Goal: Task Accomplishment & Management: Manage account settings

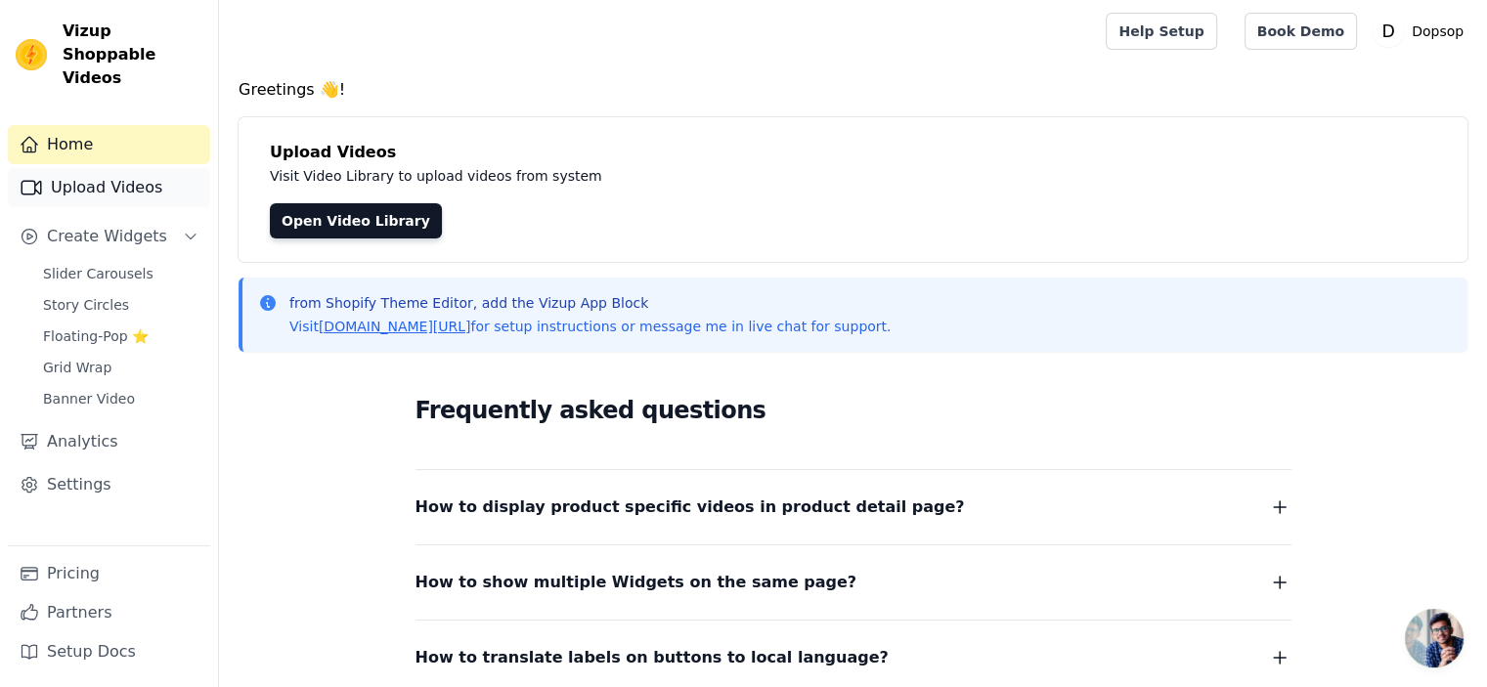
click at [125, 168] on link "Upload Videos" at bounding box center [109, 187] width 202 height 39
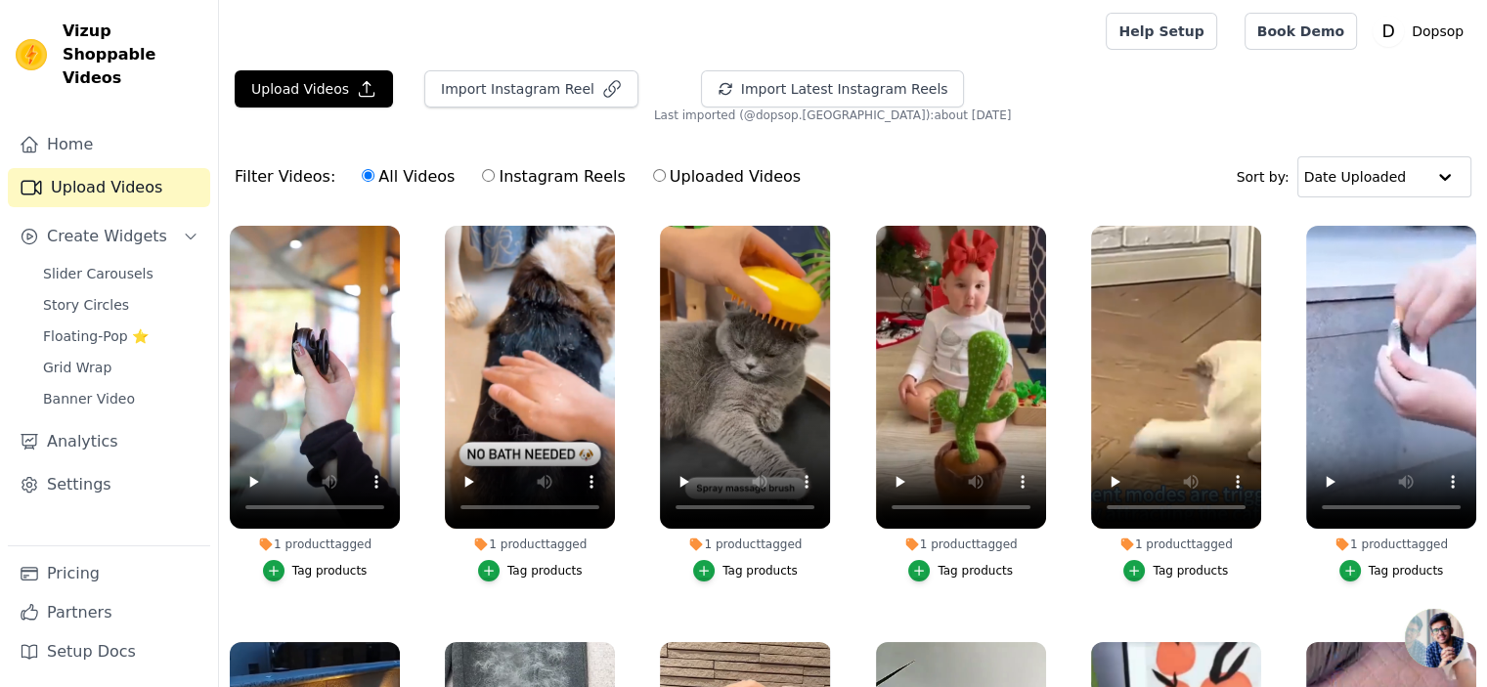
click at [426, 202] on div "Filter Videos: All Videos Instagram Reels Uploaded Videos Sort by: Date Uploaded" at bounding box center [853, 177] width 1268 height 76
click at [393, 229] on icon "button" at bounding box center [396, 230] width 15 height 15
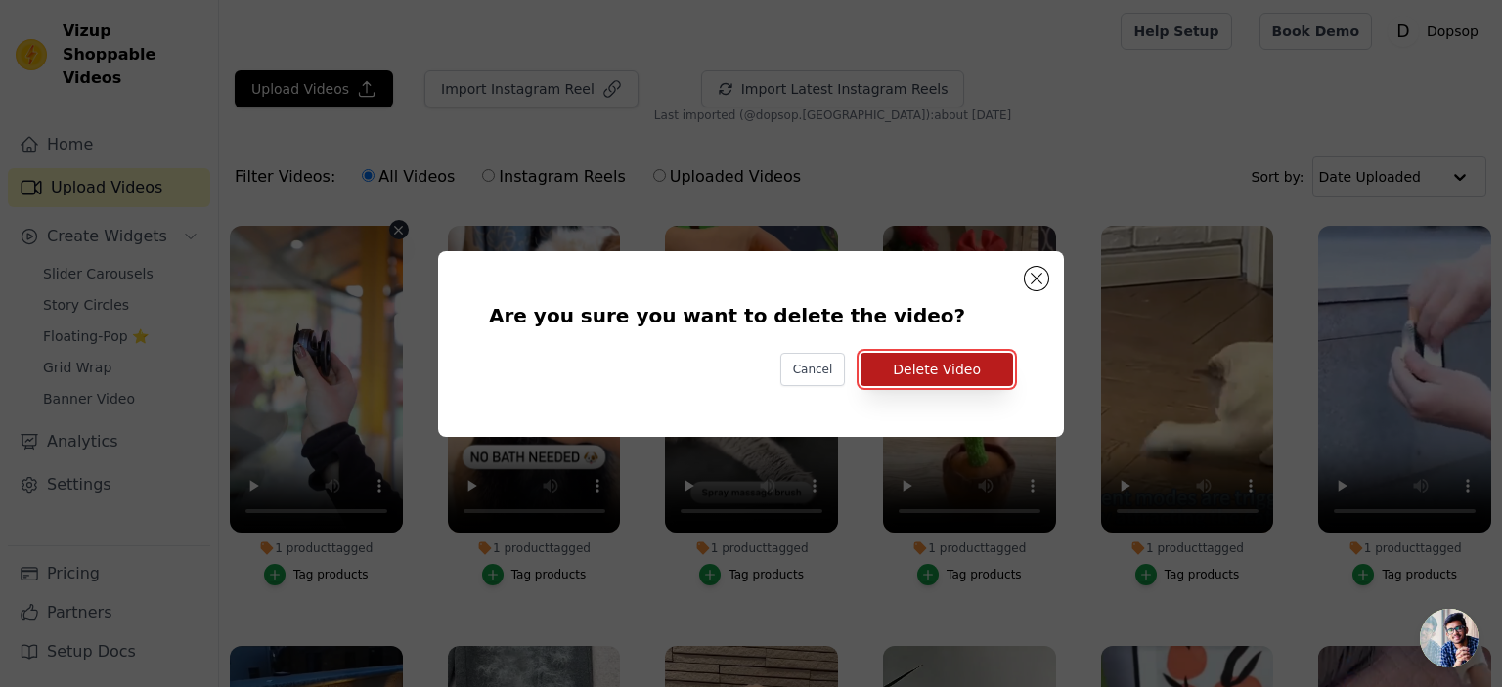
click at [954, 369] on button "Delete Video" at bounding box center [936, 369] width 153 height 33
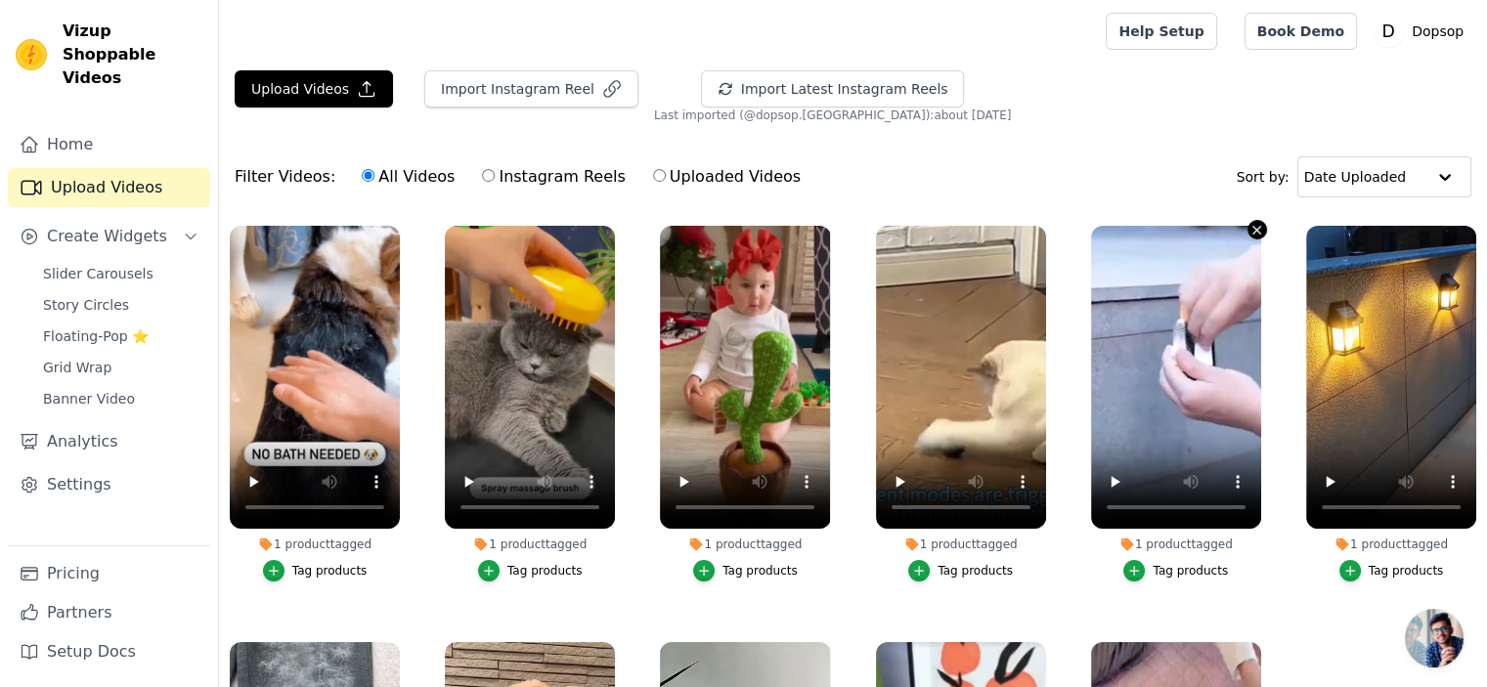
click at [1250, 229] on icon "button" at bounding box center [1257, 230] width 15 height 15
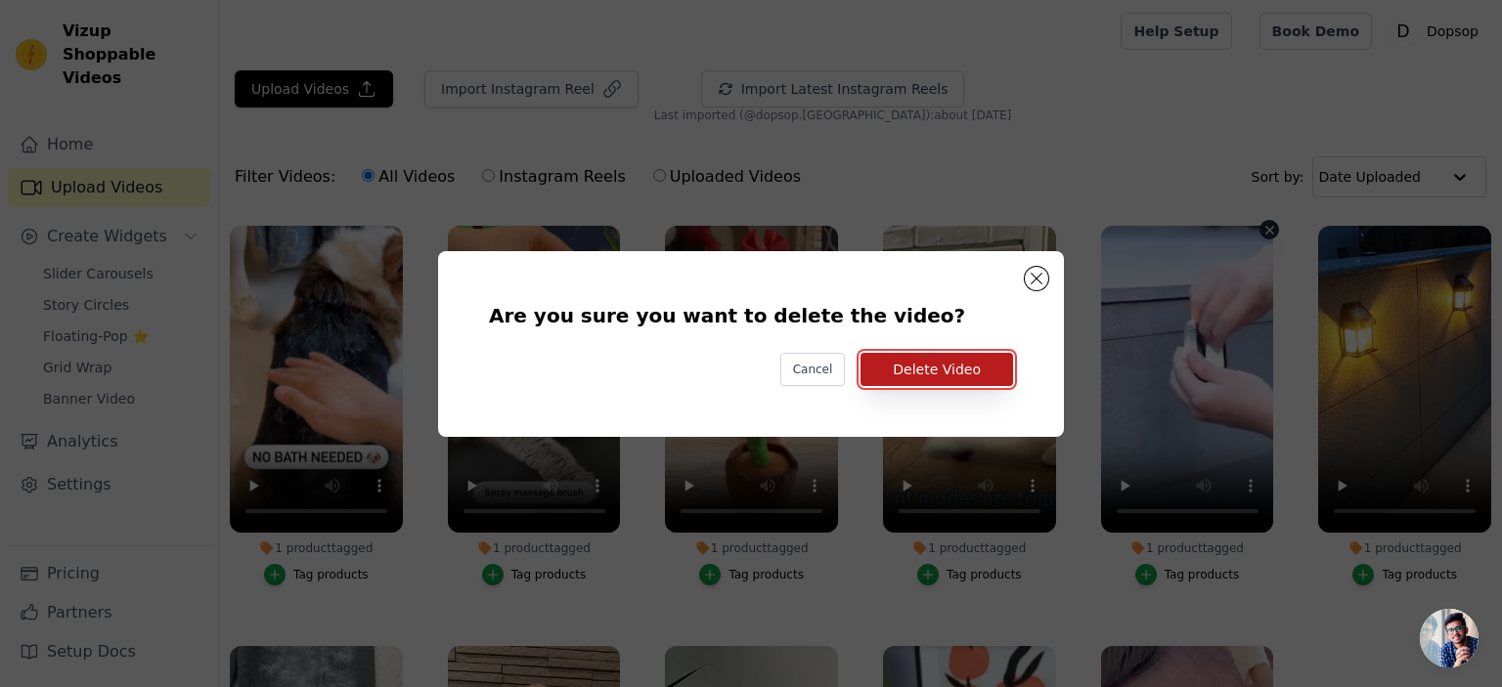
click at [926, 373] on button "Delete Video" at bounding box center [936, 369] width 153 height 33
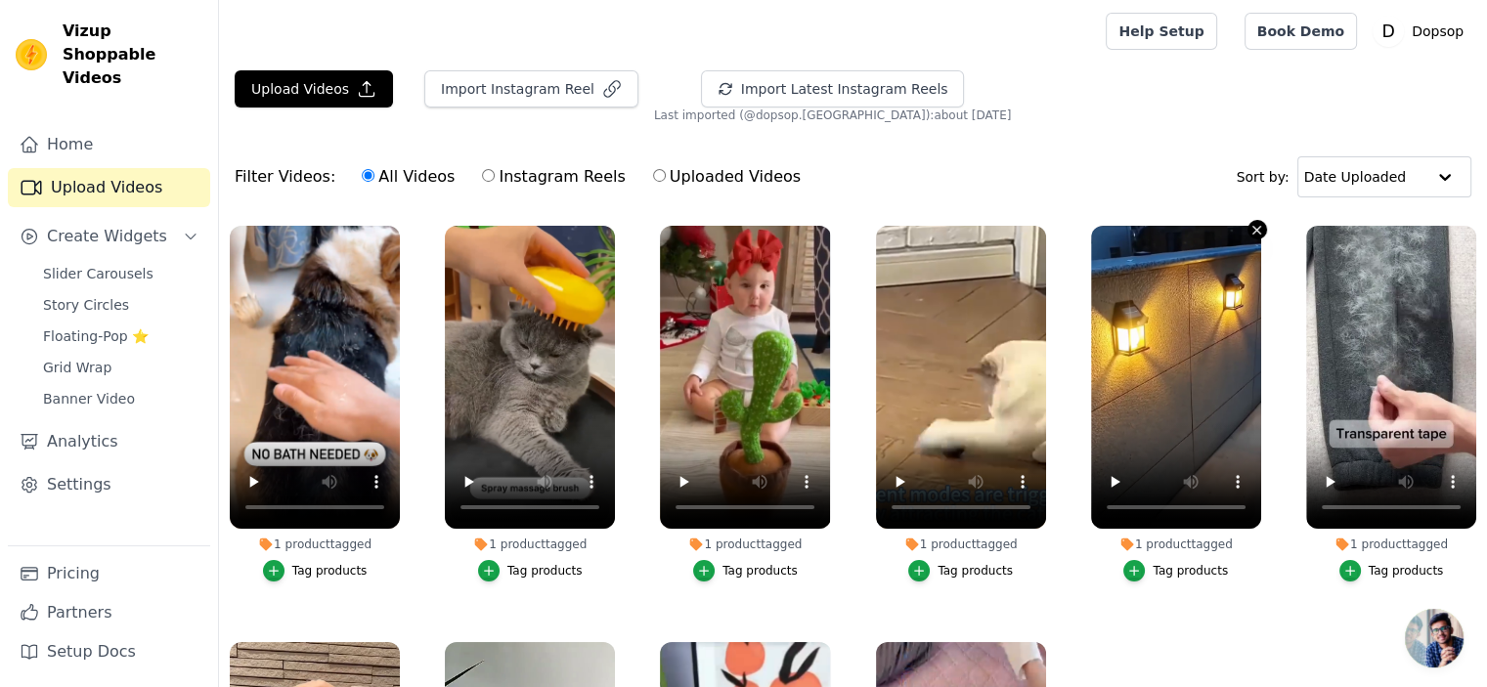
click at [1253, 226] on icon "button" at bounding box center [1257, 230] width 8 height 8
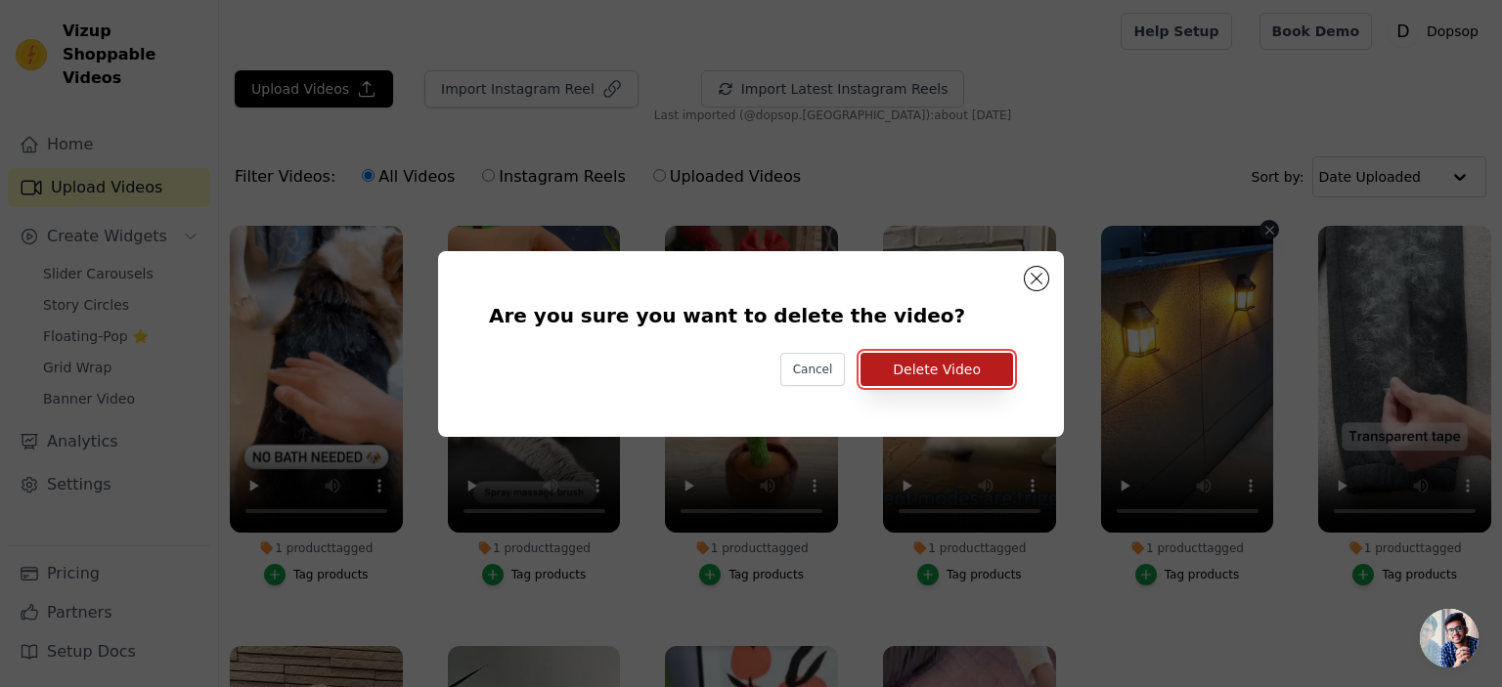
click at [950, 373] on button "Delete Video" at bounding box center [936, 369] width 153 height 33
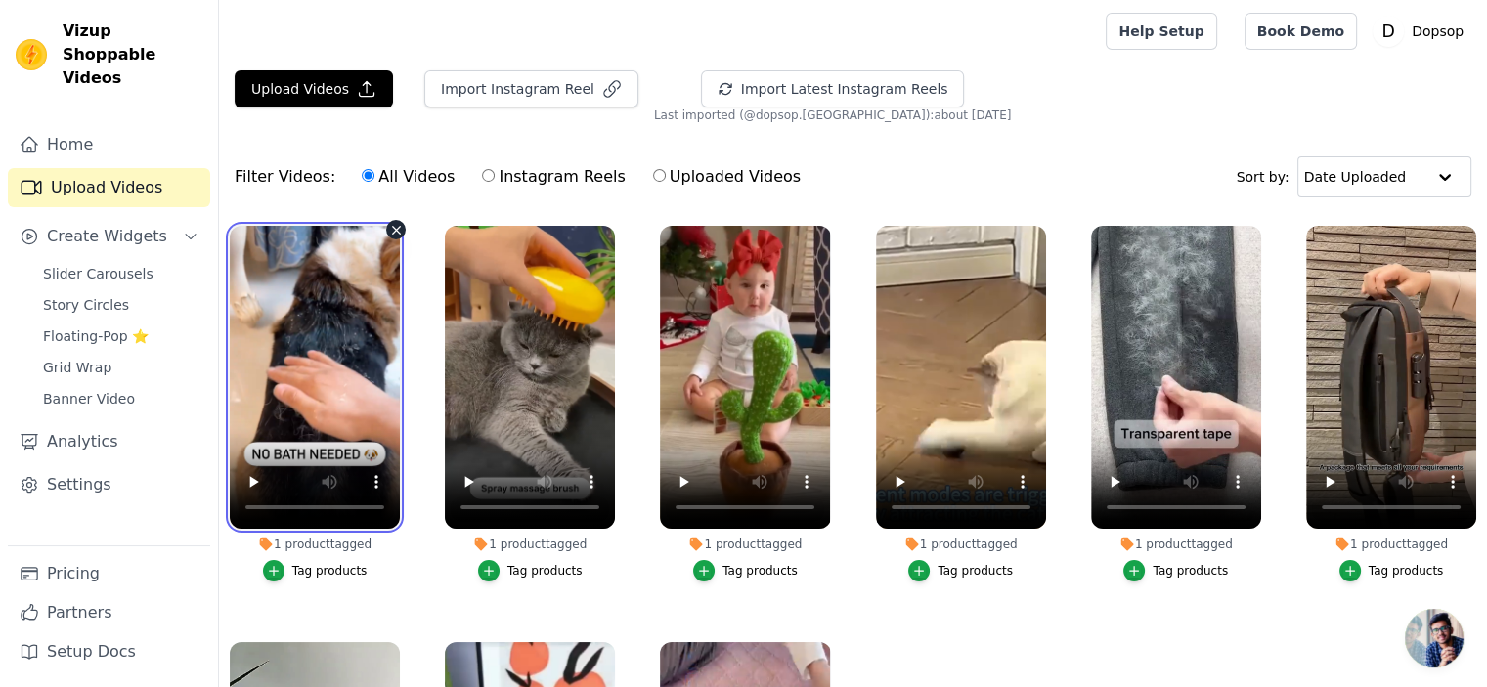
click at [282, 404] on video at bounding box center [315, 377] width 170 height 303
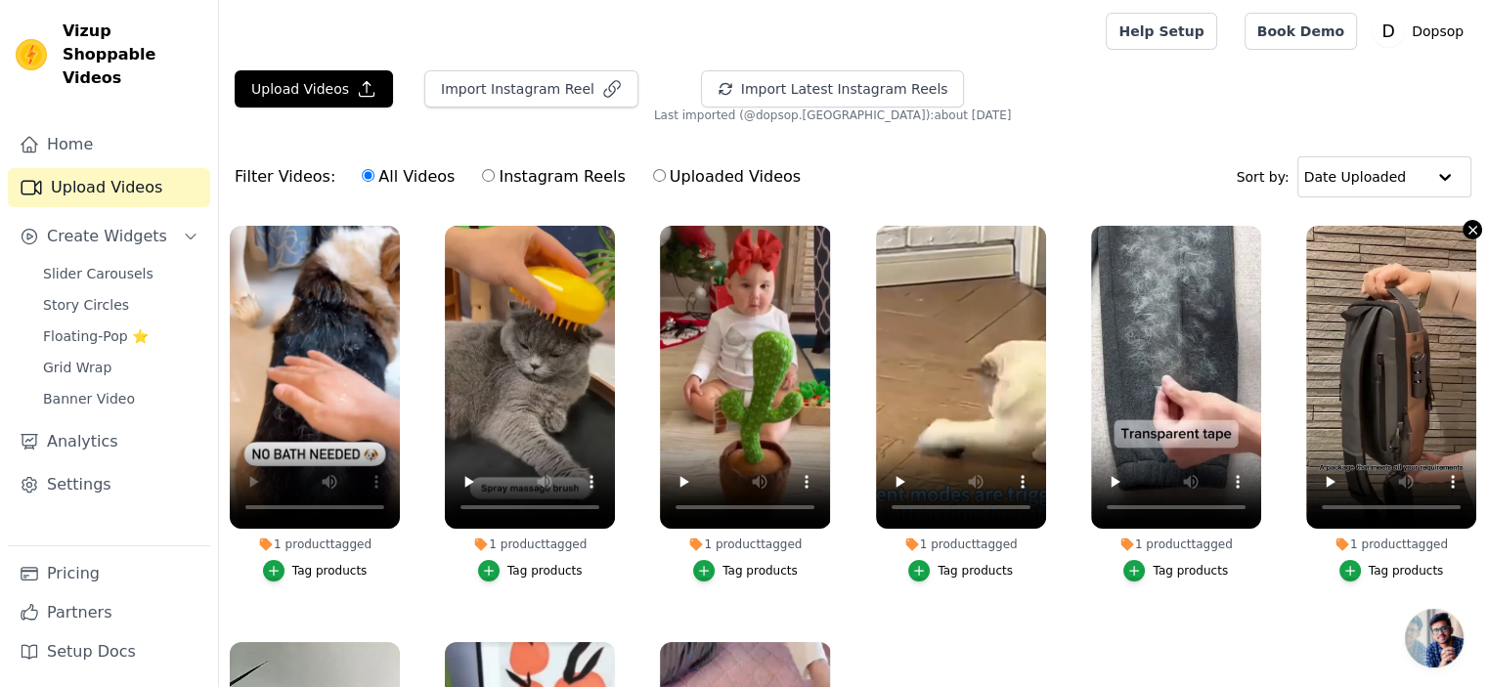
click at [1466, 224] on icon "button" at bounding box center [1473, 230] width 15 height 15
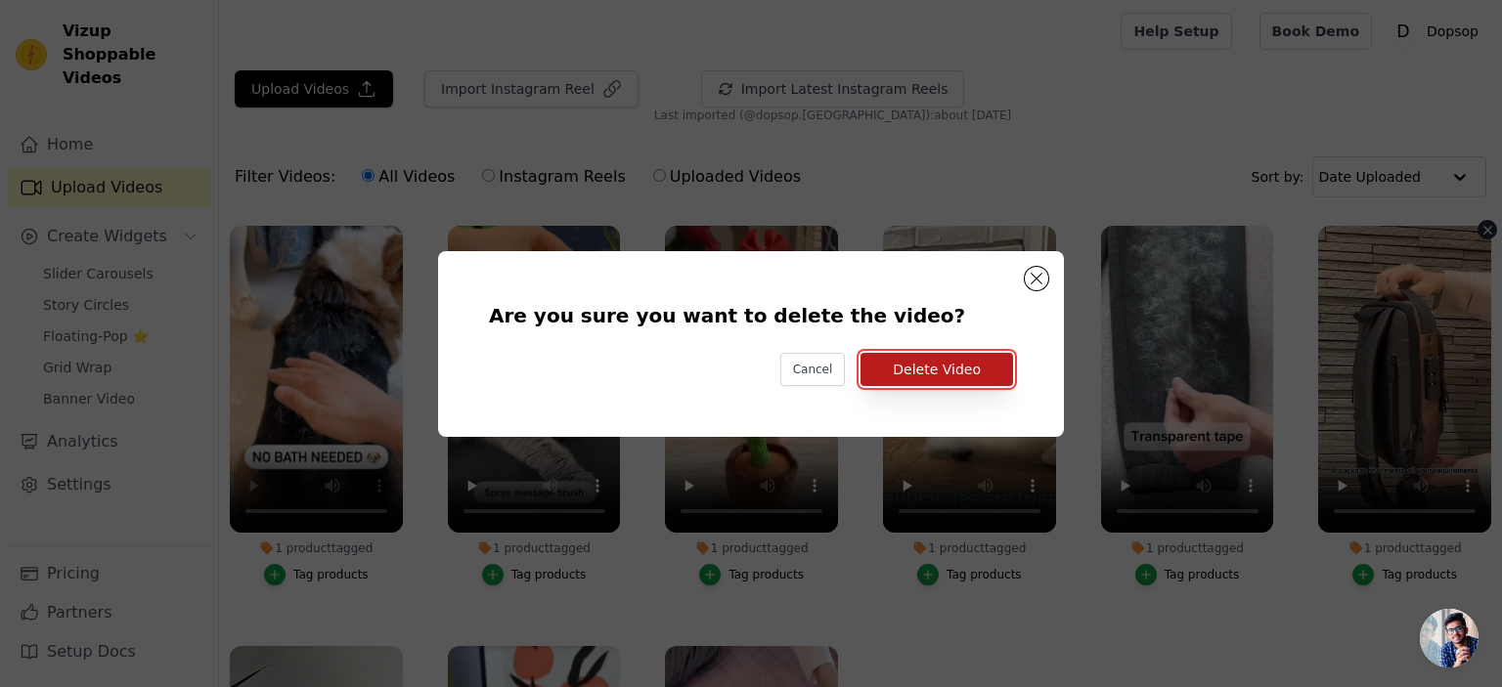
click at [924, 374] on button "Delete Video" at bounding box center [936, 369] width 153 height 33
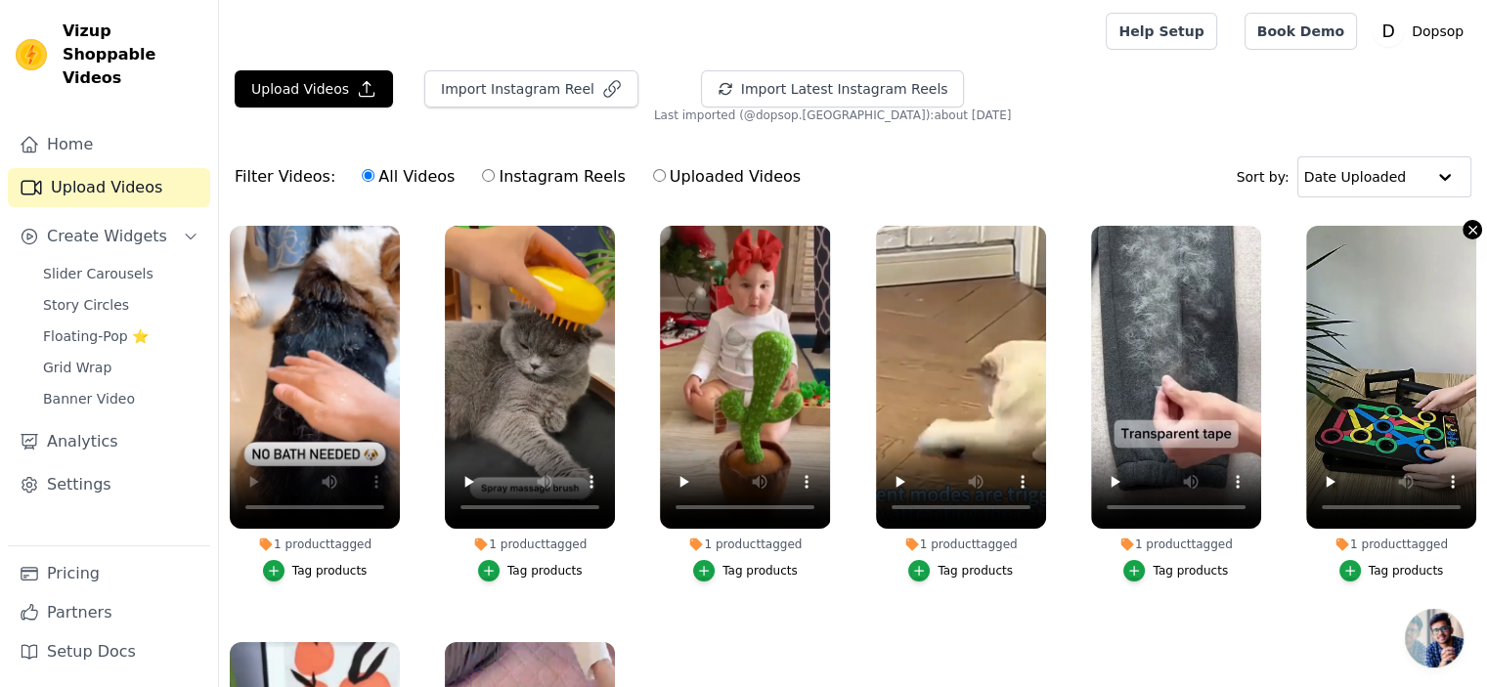
click at [1466, 224] on icon "button" at bounding box center [1473, 230] width 15 height 15
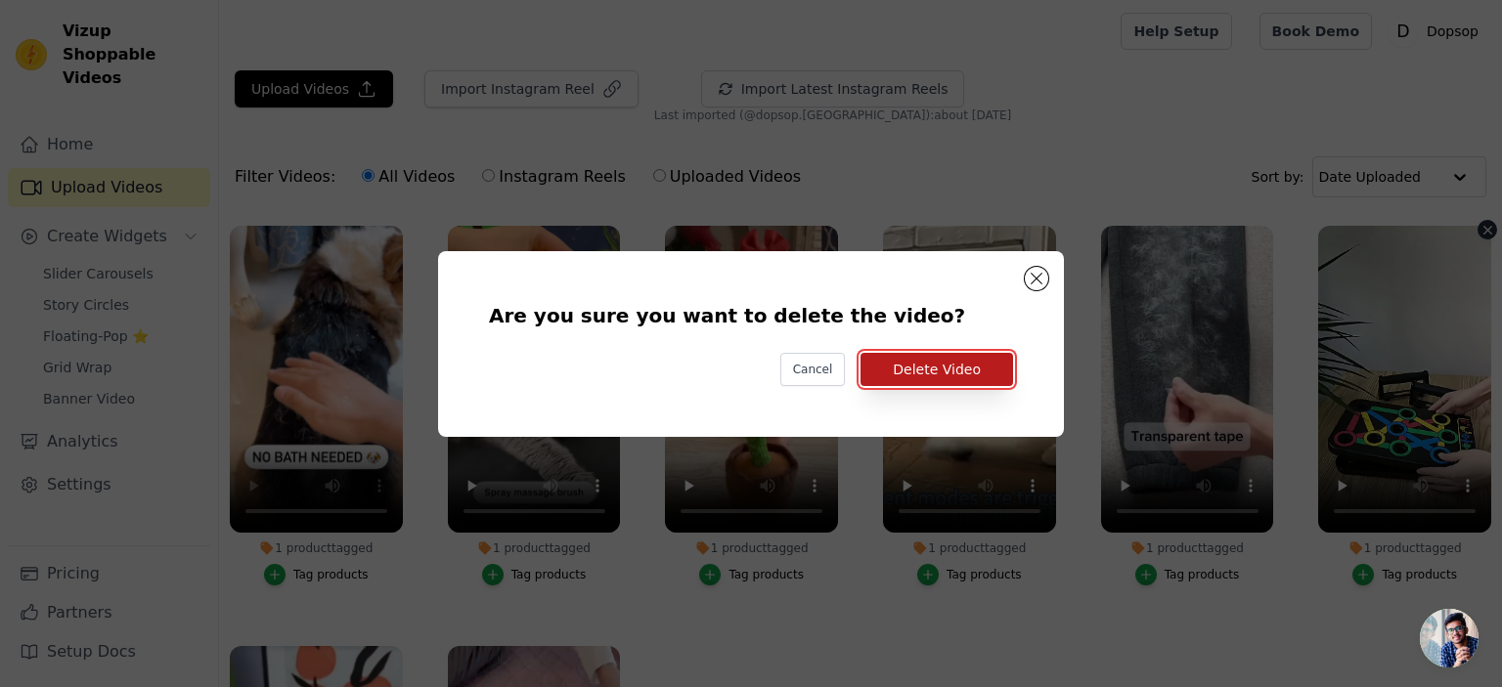
click at [911, 365] on button "Delete Video" at bounding box center [936, 369] width 153 height 33
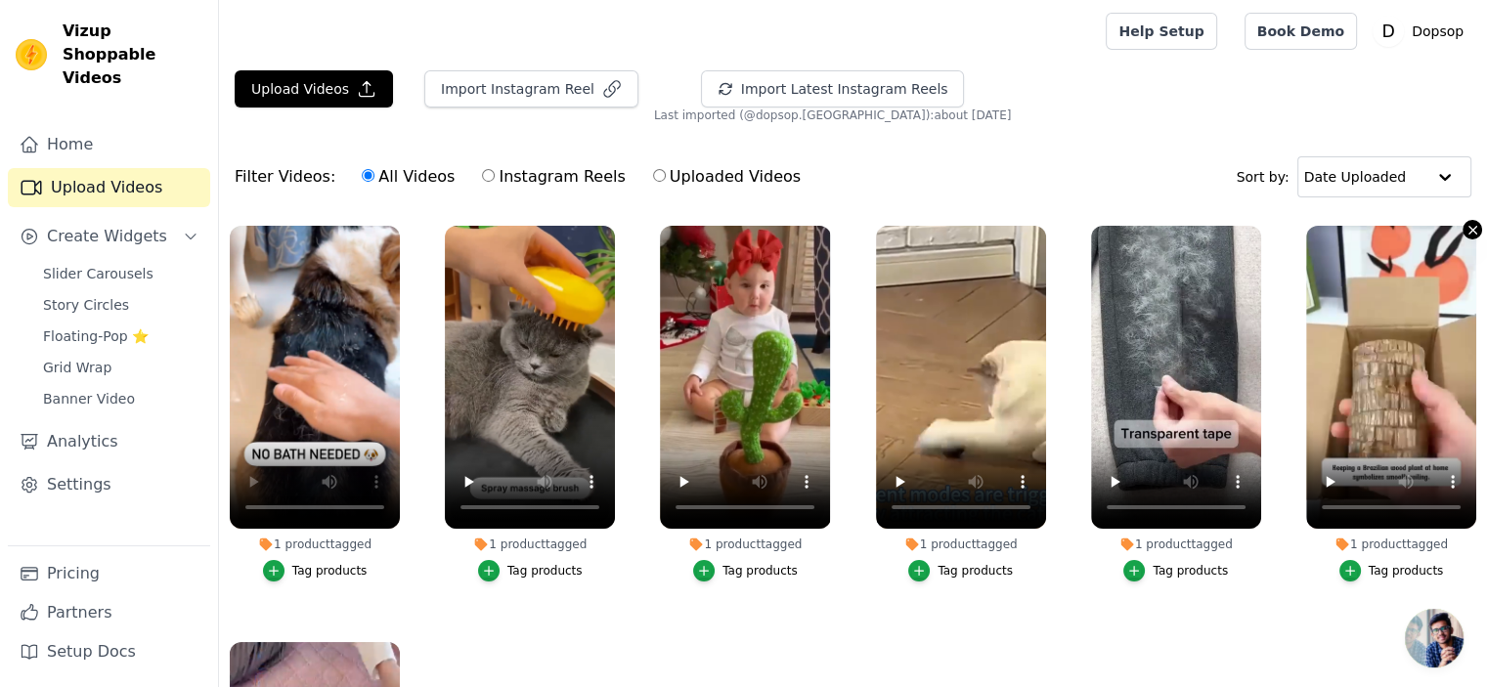
click at [1469, 230] on icon "button" at bounding box center [1473, 230] width 8 height 8
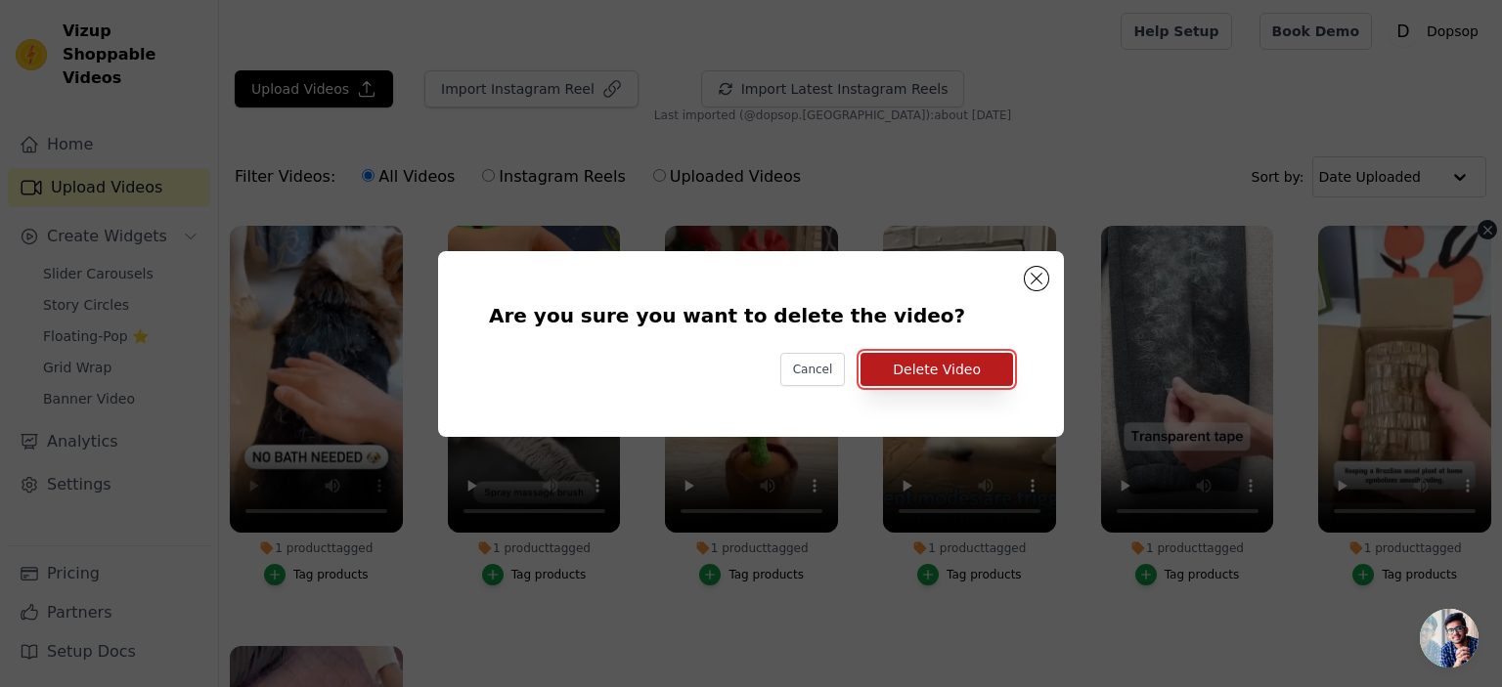
click at [931, 366] on button "Delete Video" at bounding box center [936, 369] width 153 height 33
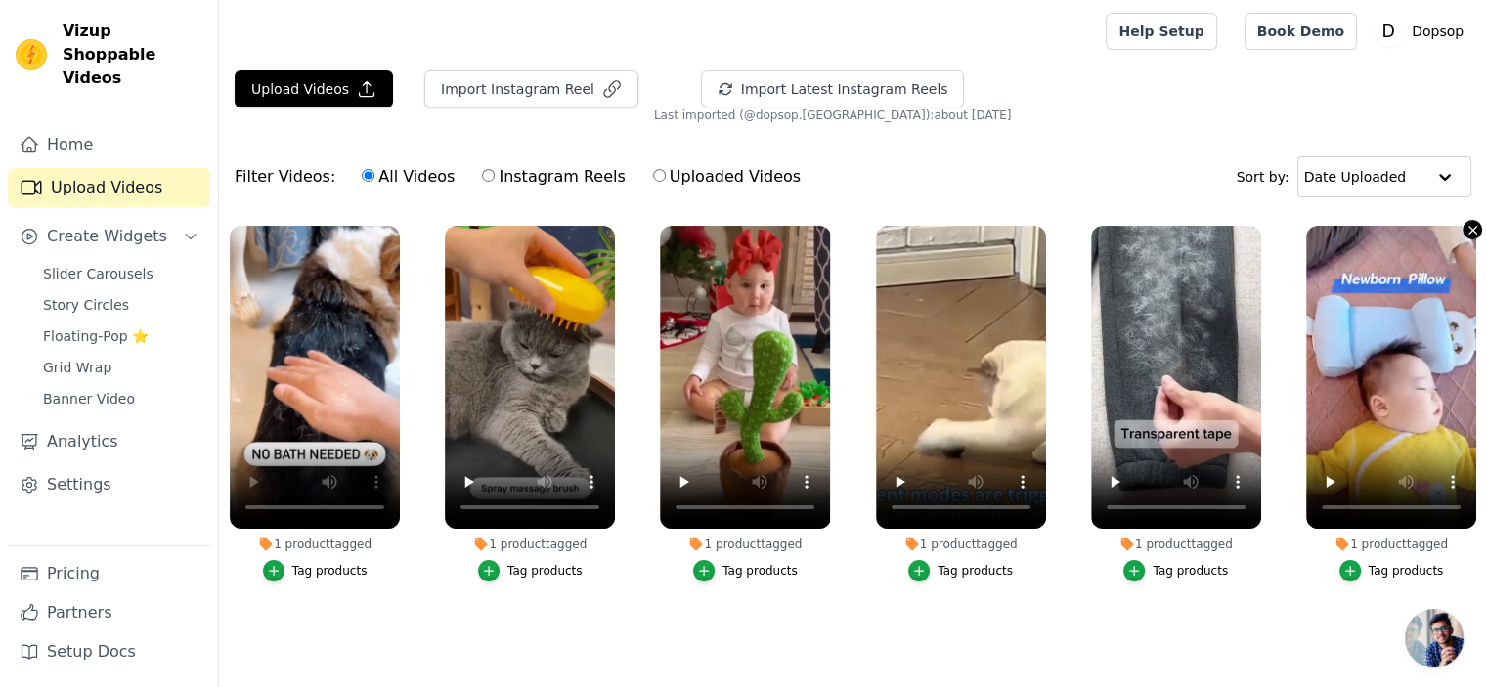
click at [1472, 226] on icon "button" at bounding box center [1473, 230] width 15 height 15
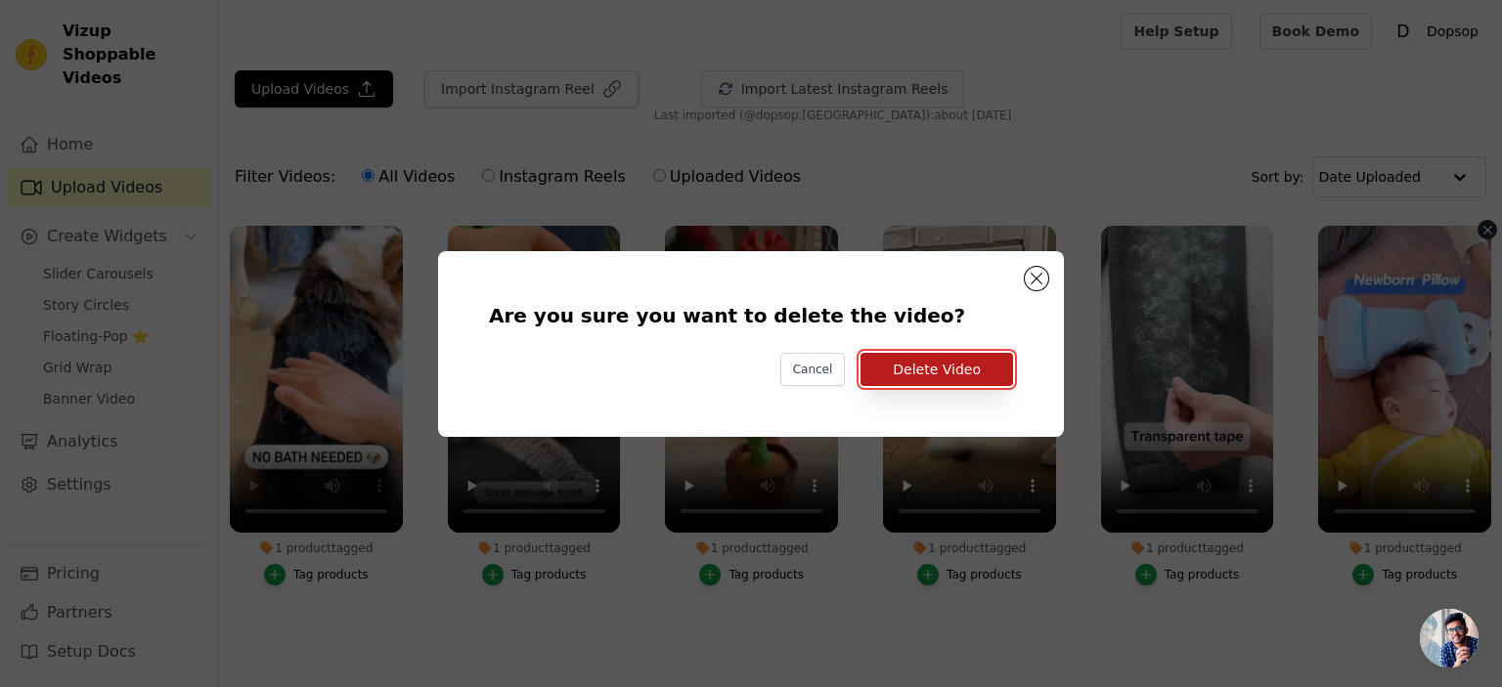
click at [950, 364] on button "Delete Video" at bounding box center [936, 369] width 153 height 33
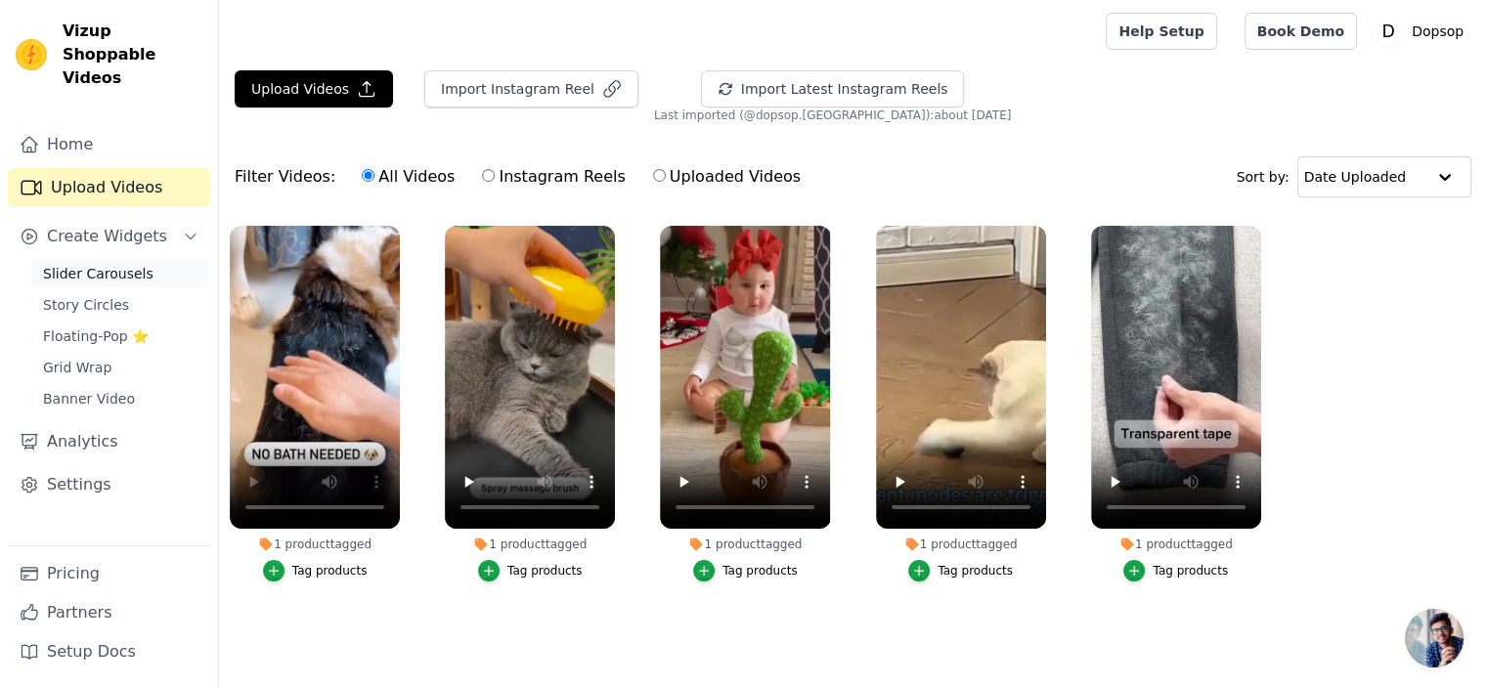
click at [63, 264] on span "Slider Carousels" at bounding box center [98, 274] width 110 height 20
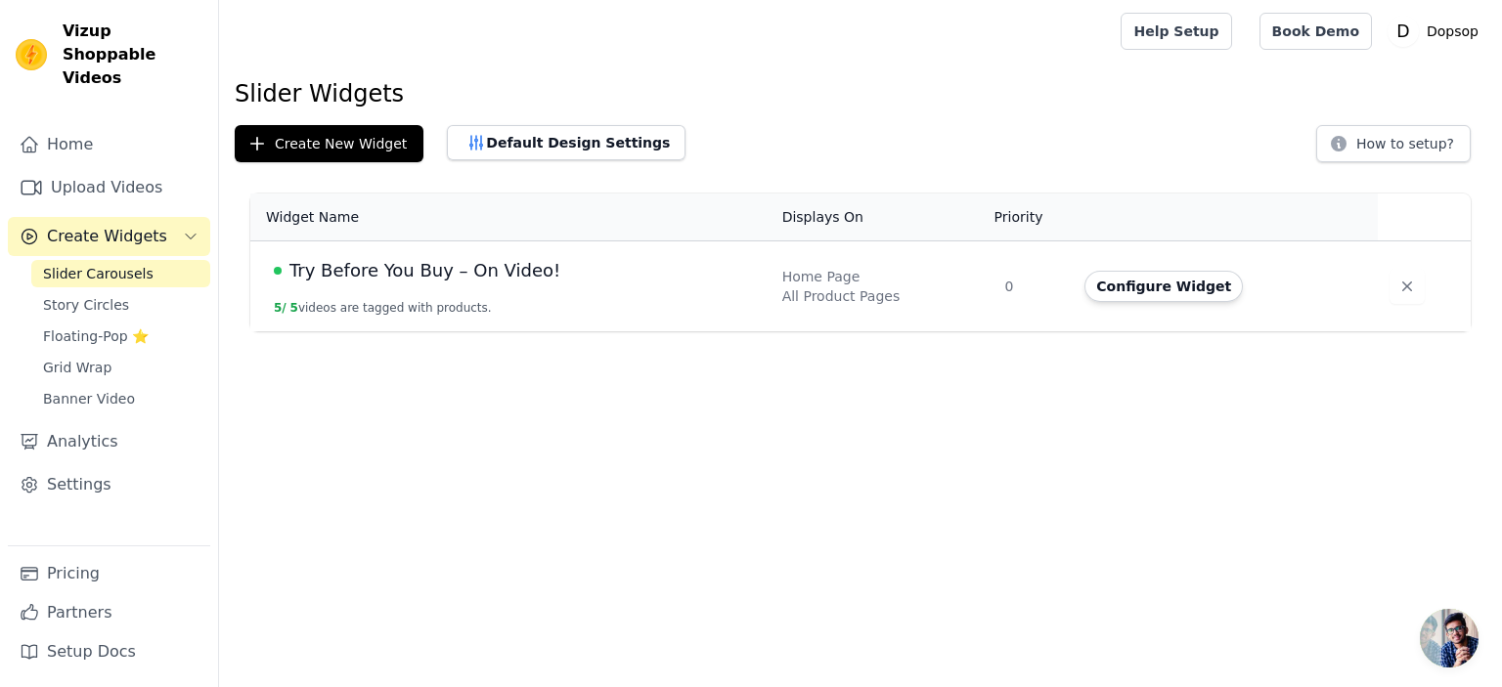
click at [528, 281] on span "Try Before You Buy – On Video!" at bounding box center [424, 270] width 271 height 27
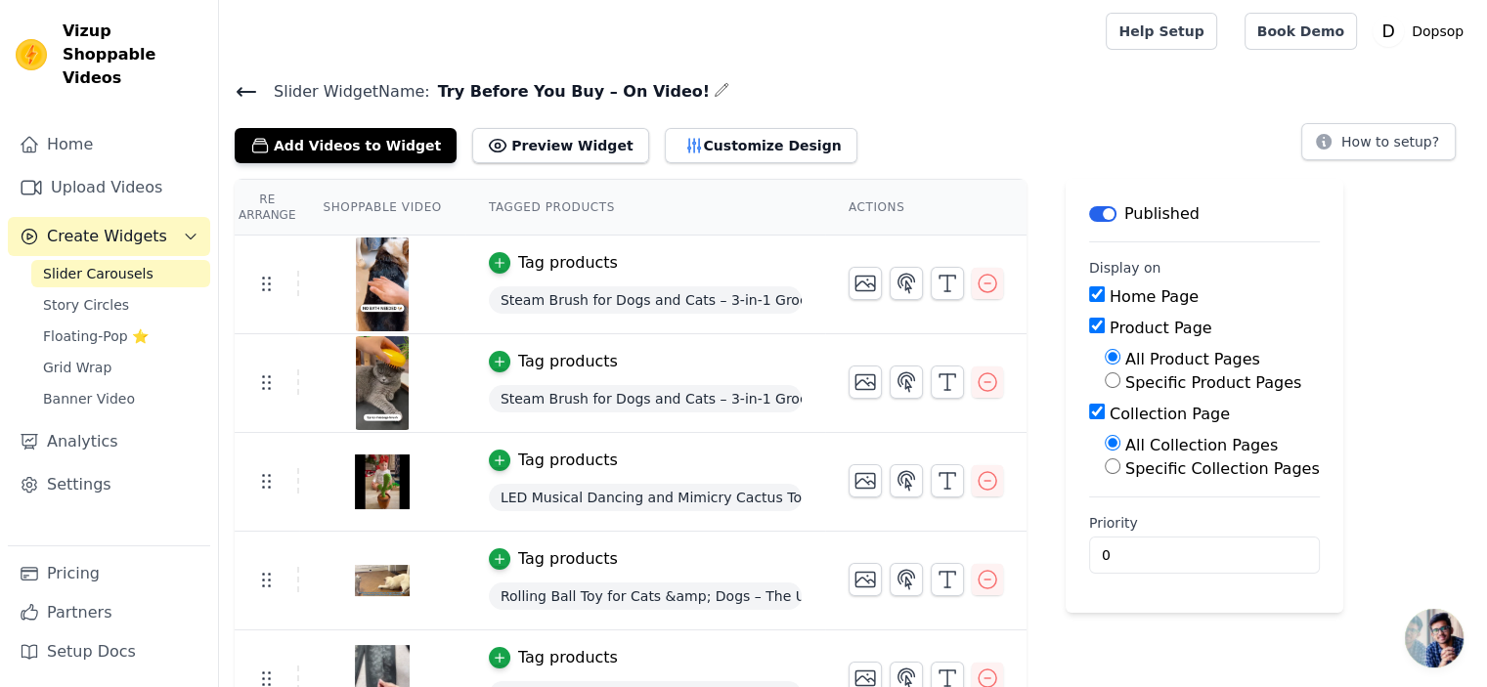
scroll to position [38, 0]
